Goal: Transaction & Acquisition: Purchase product/service

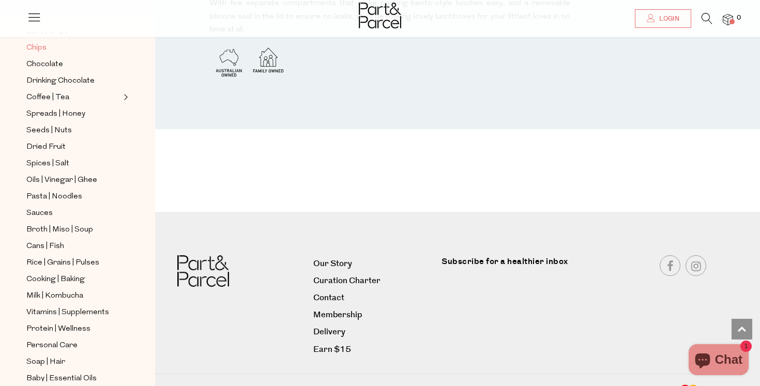
scroll to position [199, 0]
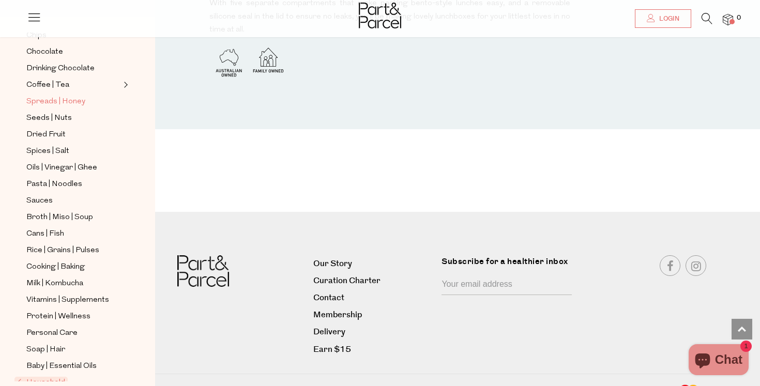
click at [59, 96] on span "Spreads | Honey" at bounding box center [55, 102] width 59 height 12
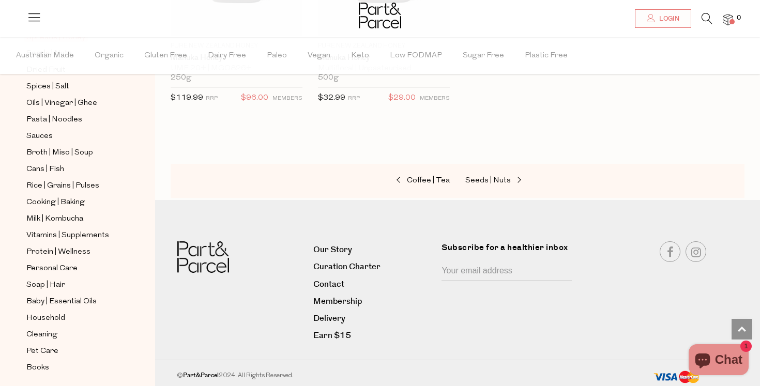
scroll to position [350, 0]
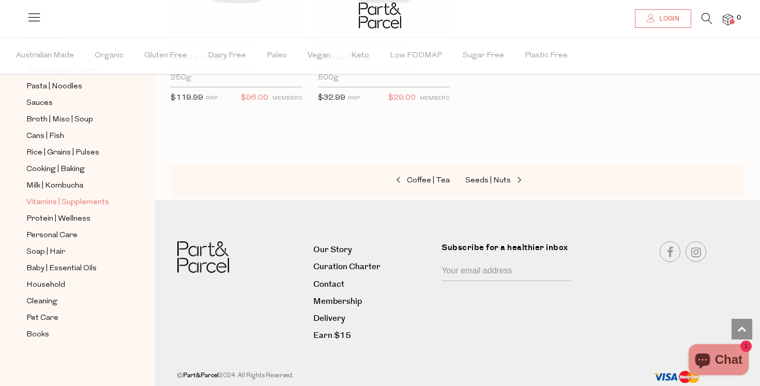
click at [72, 202] on span "Vitamins | Supplements" at bounding box center [67, 202] width 83 height 12
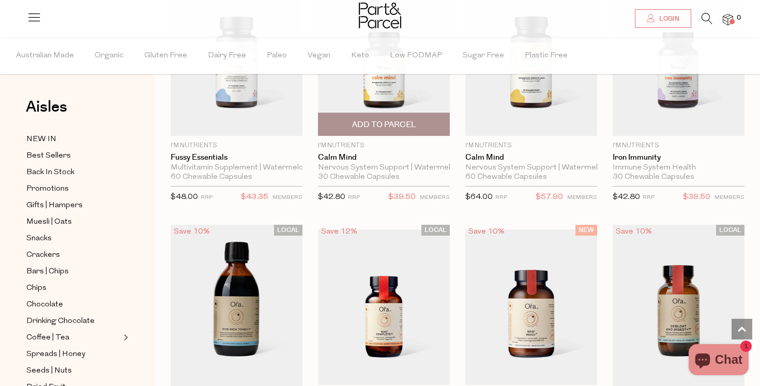
scroll to position [2198, 0]
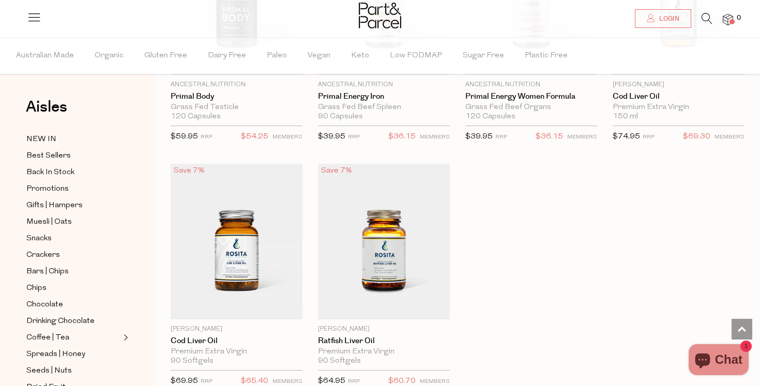
scroll to position [3101, 0]
